Goal: Transaction & Acquisition: Purchase product/service

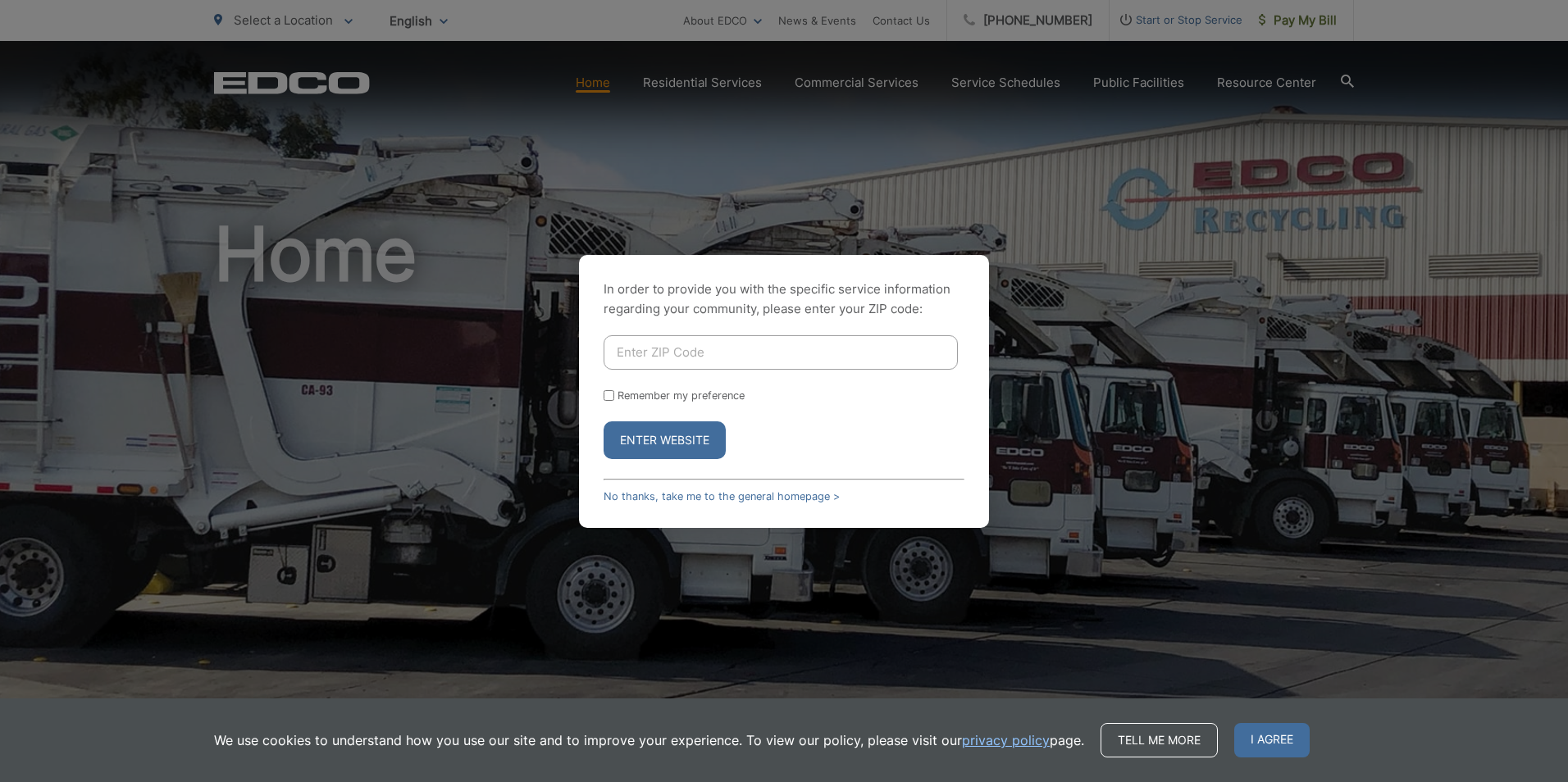
click at [770, 359] on input "Enter ZIP Code" at bounding box center [781, 352] width 354 height 34
type input "92024"
click at [706, 447] on button "Enter Website" at bounding box center [665, 440] width 122 height 38
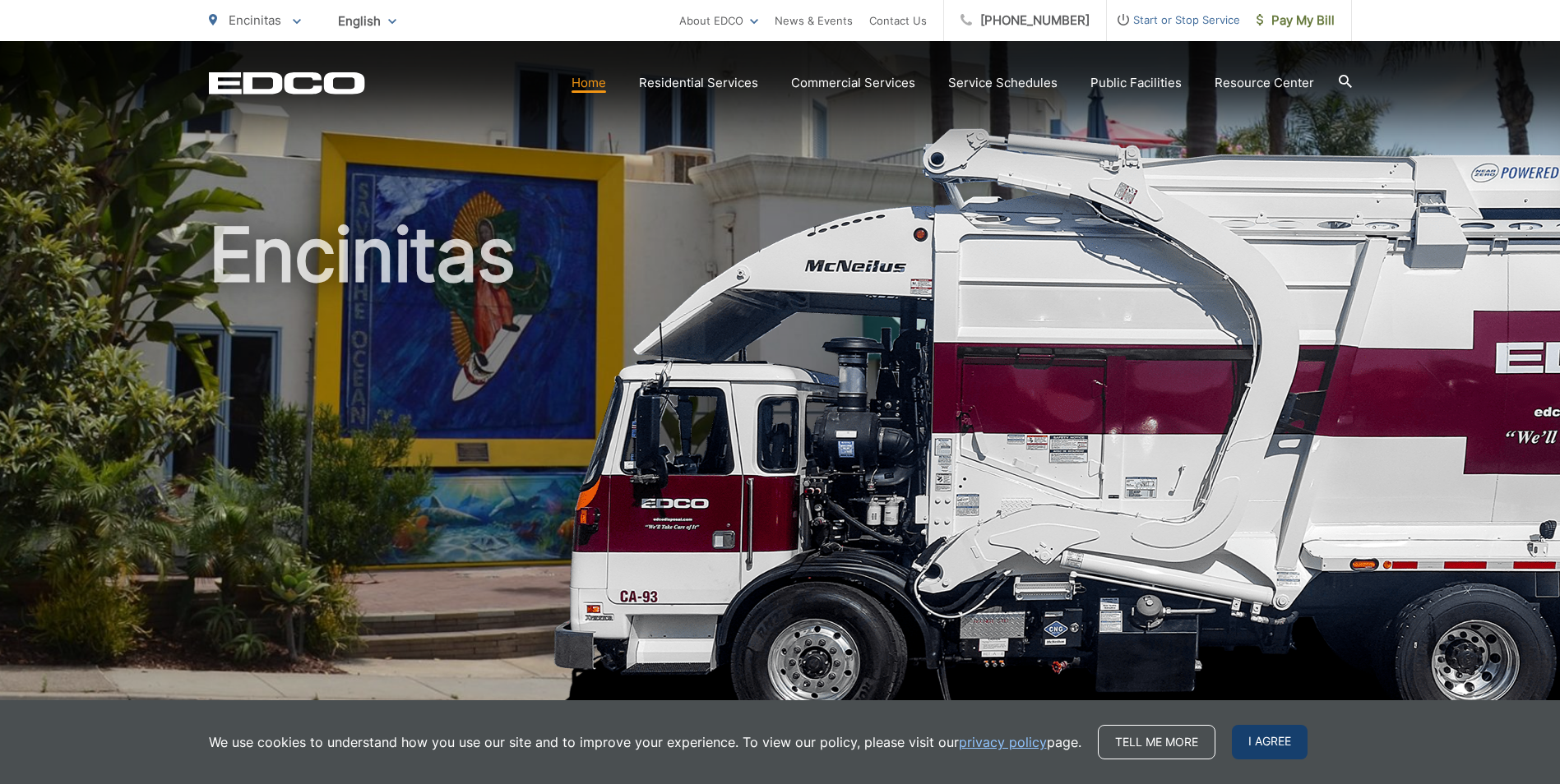
click at [1279, 744] on span "I agree" at bounding box center [1270, 742] width 76 height 34
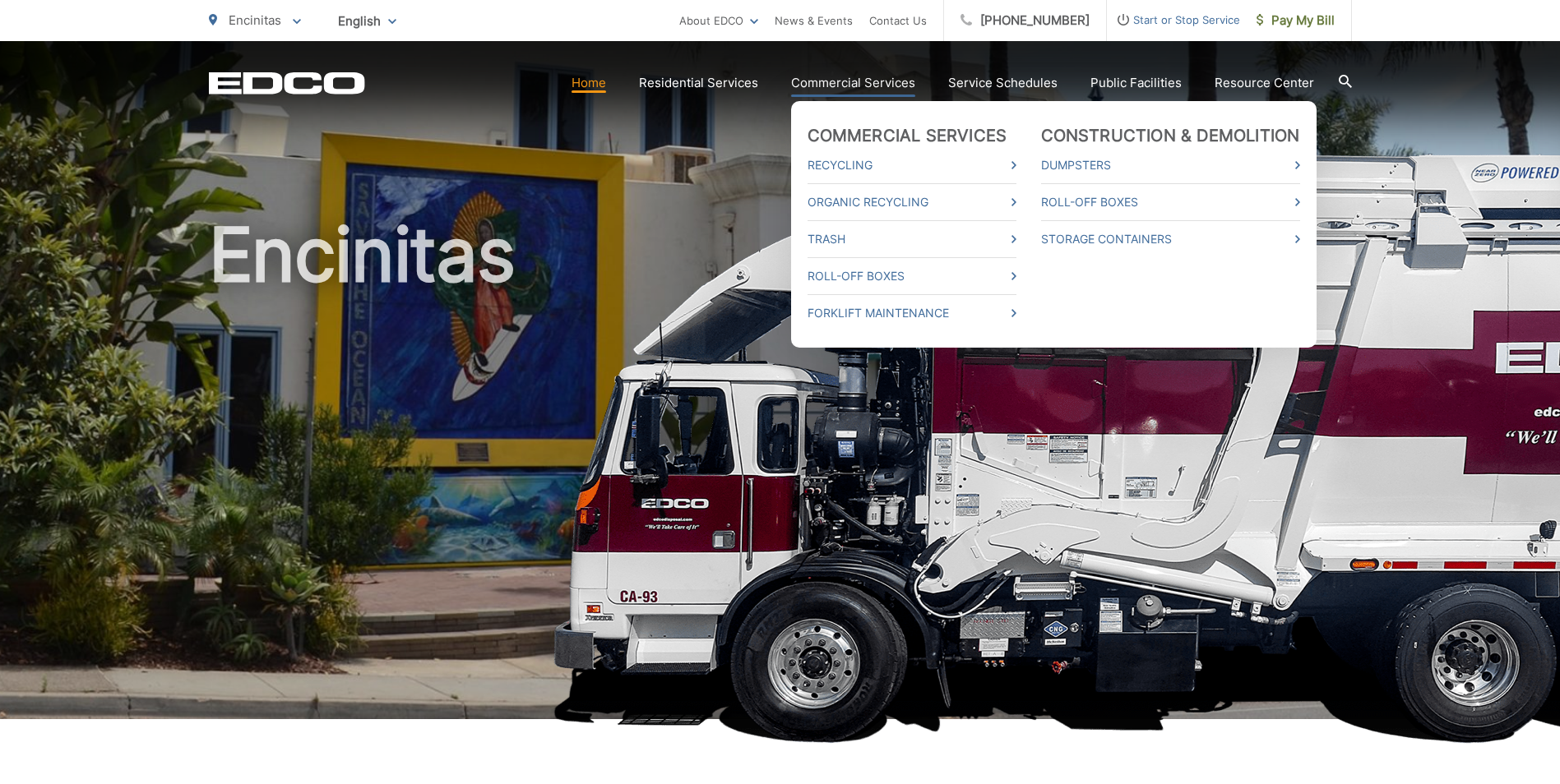
click at [855, 83] on link "Commercial Services" at bounding box center [853, 83] width 124 height 20
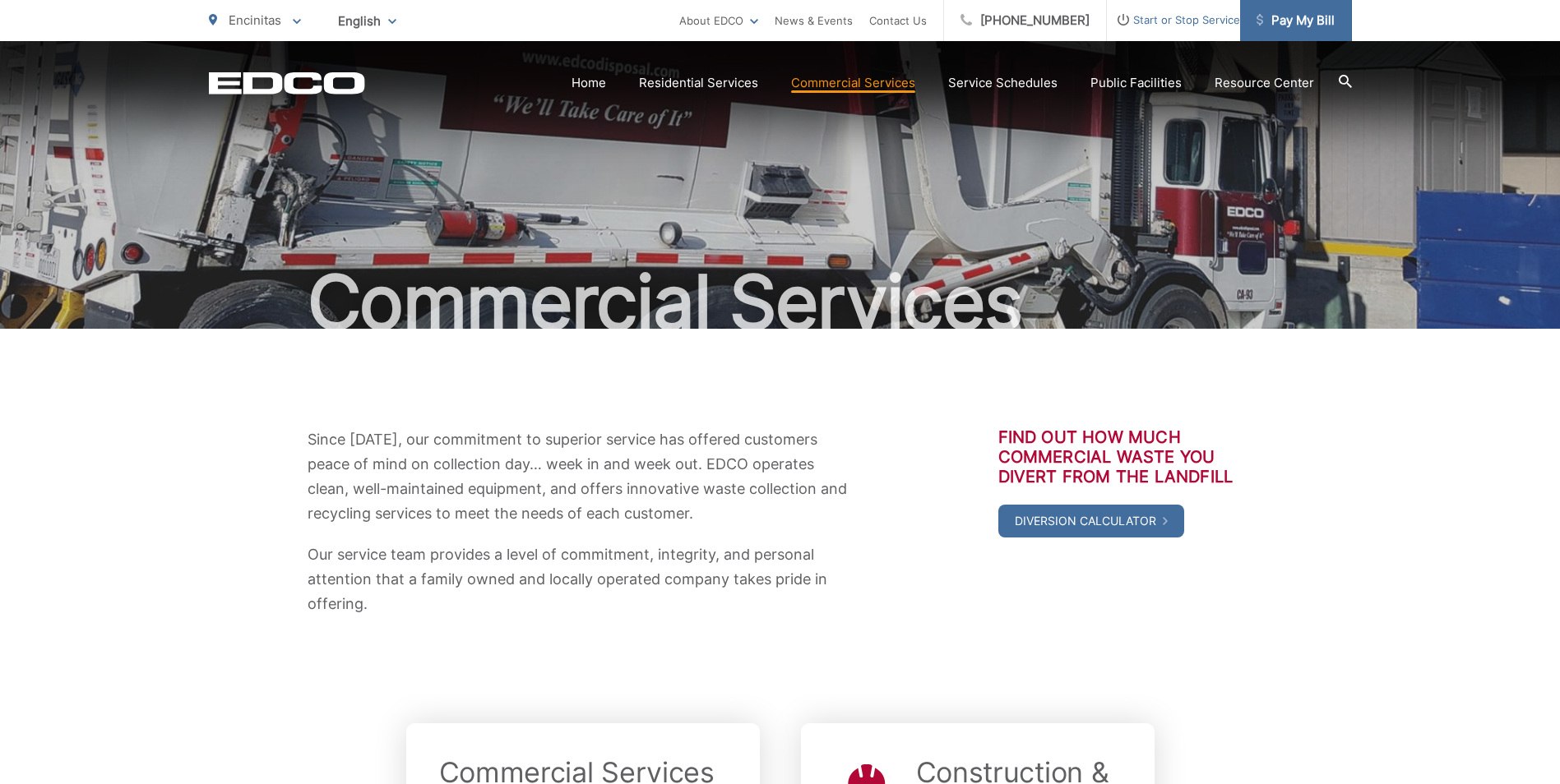
click at [1289, 11] on span "Pay My Bill" at bounding box center [1296, 20] width 78 height 20
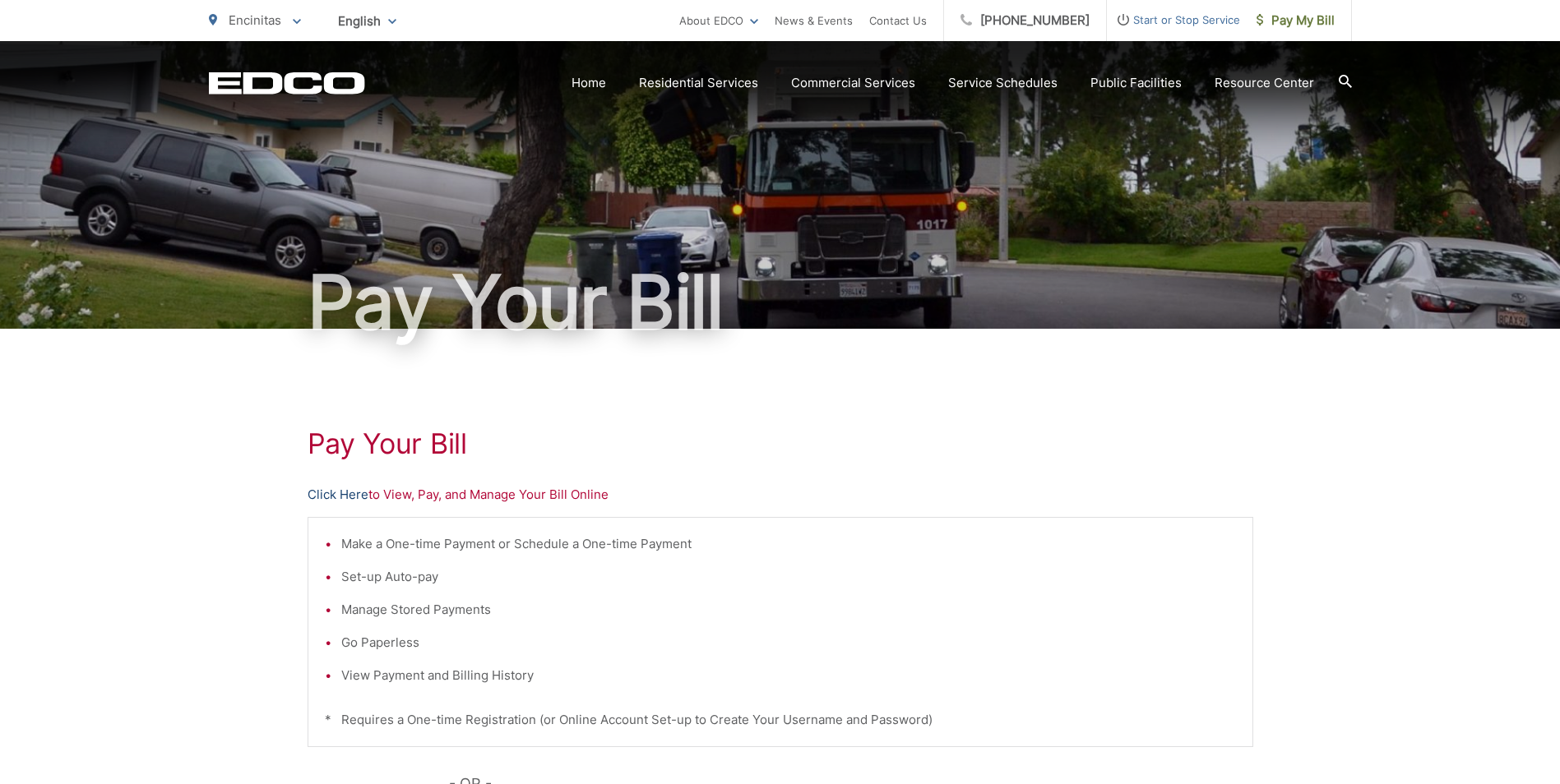
click at [327, 491] on link "Click Here" at bounding box center [338, 495] width 61 height 20
